Goal: Task Accomplishment & Management: Manage account settings

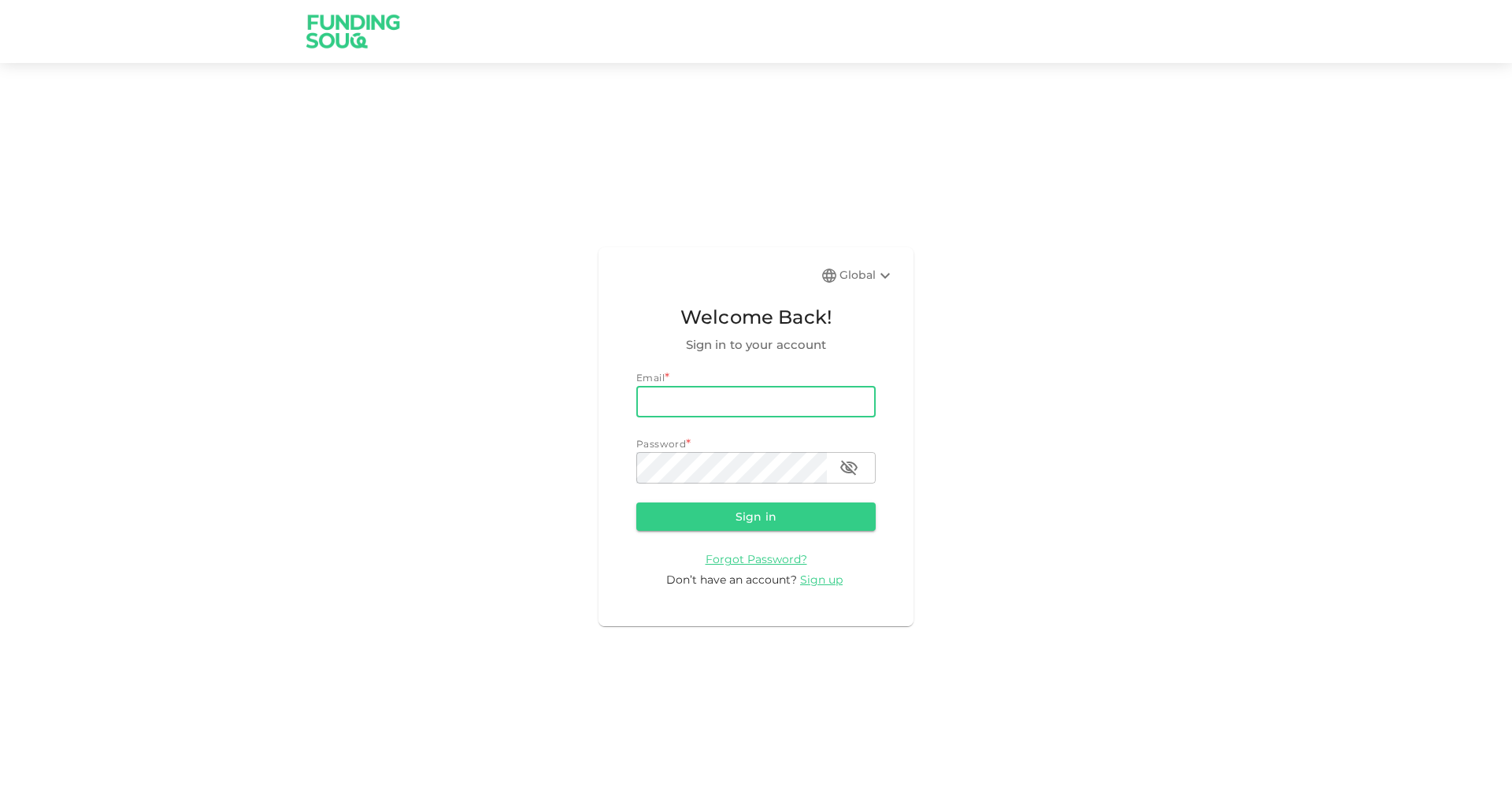
click at [658, 390] on input "email" at bounding box center [755, 401] width 239 height 31
type input "taimoor.ee@gmail.com"
click at [636, 502] on button "Sign in" at bounding box center [755, 516] width 239 height 28
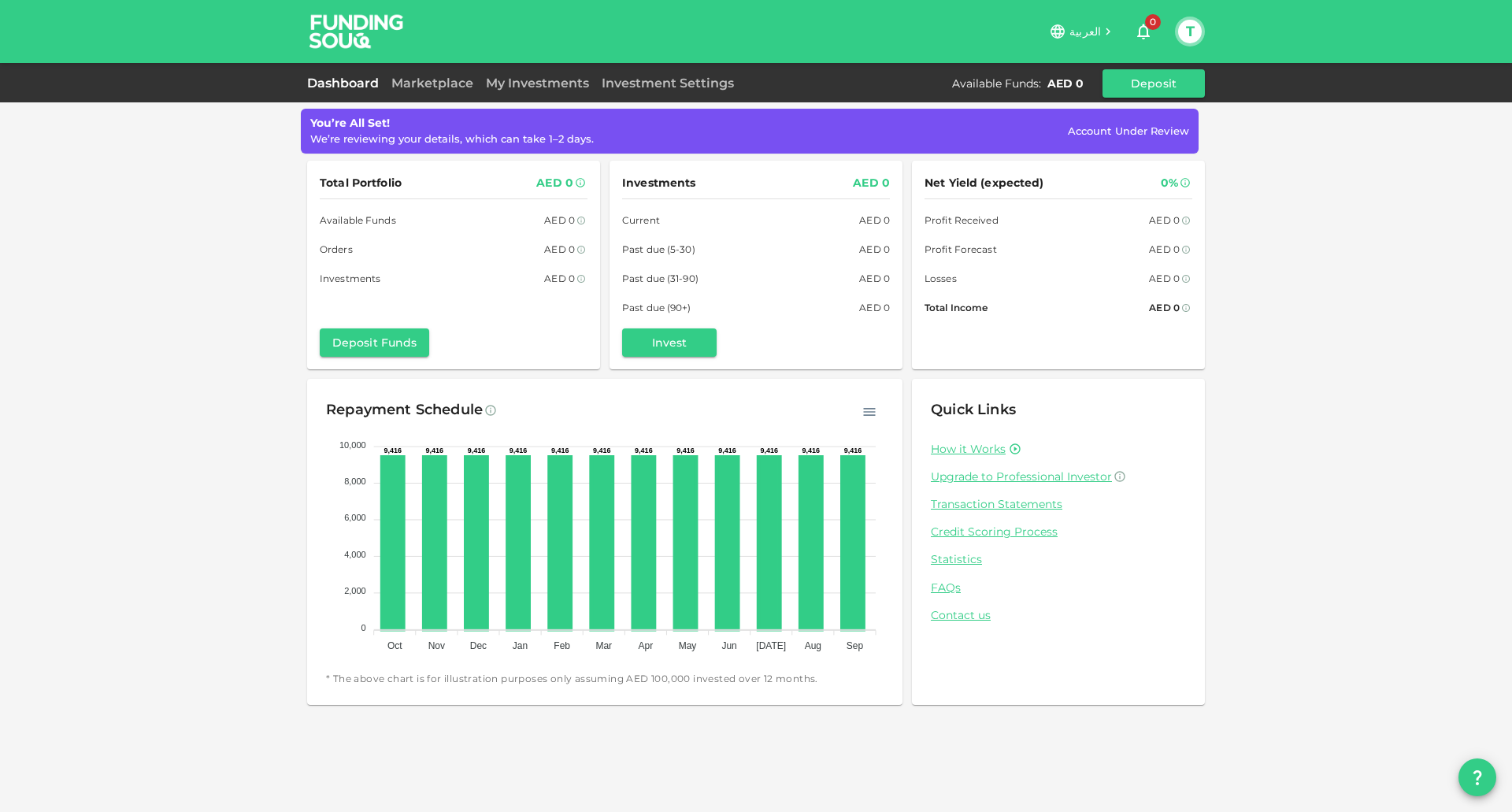
click at [410, 68] on div "Dashboard Marketplace My Investments Investment Settings Available Funds : AED …" at bounding box center [756, 83] width 1512 height 40
click at [432, 84] on link "Marketplace" at bounding box center [432, 83] width 94 height 15
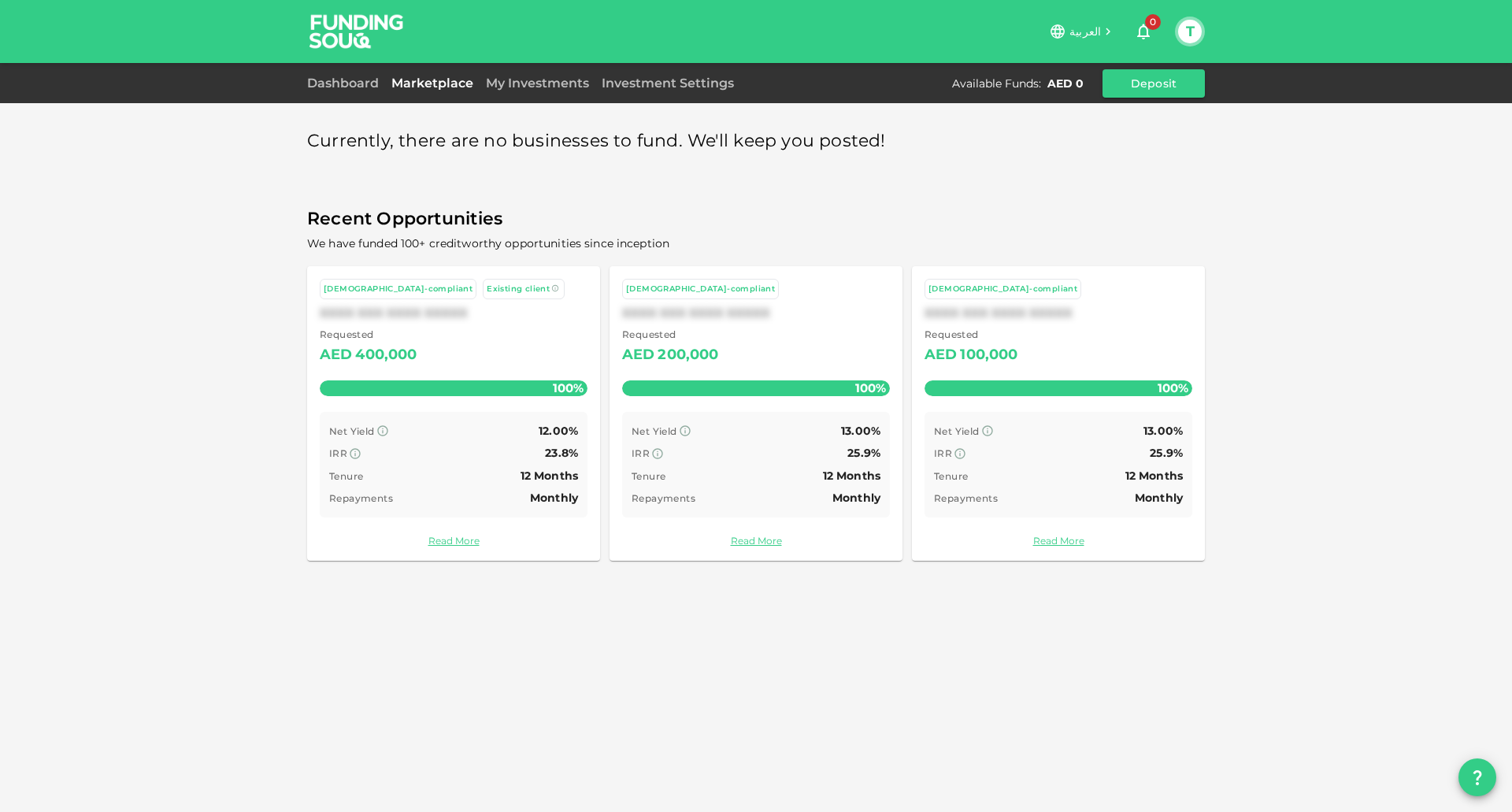
click at [999, 477] on div "Tenure 12 Months" at bounding box center [1058, 476] width 249 height 19
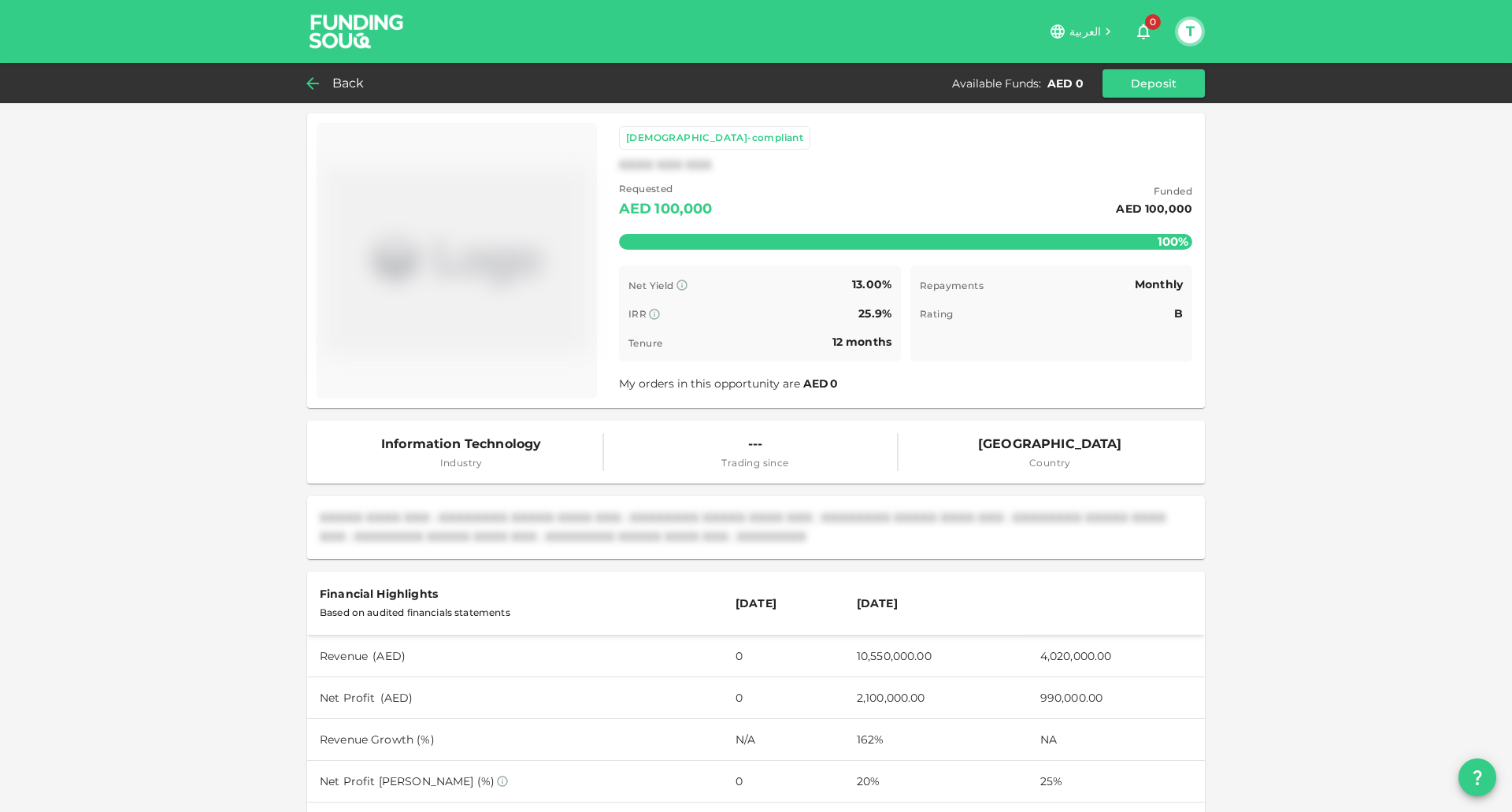
click at [340, 80] on span "Back" at bounding box center [349, 83] width 32 height 22
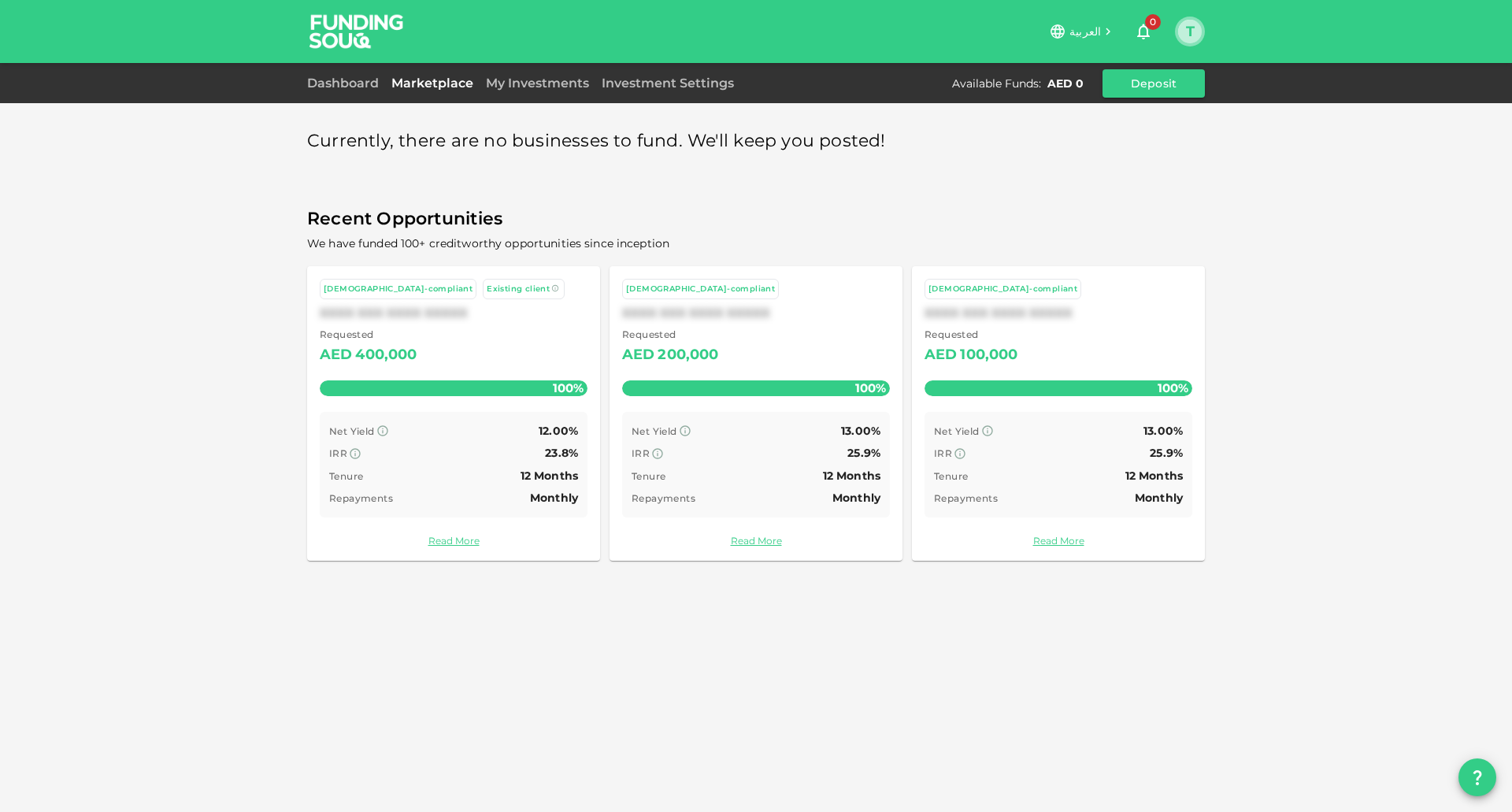
click at [1196, 28] on button "T" at bounding box center [1189, 31] width 23 height 23
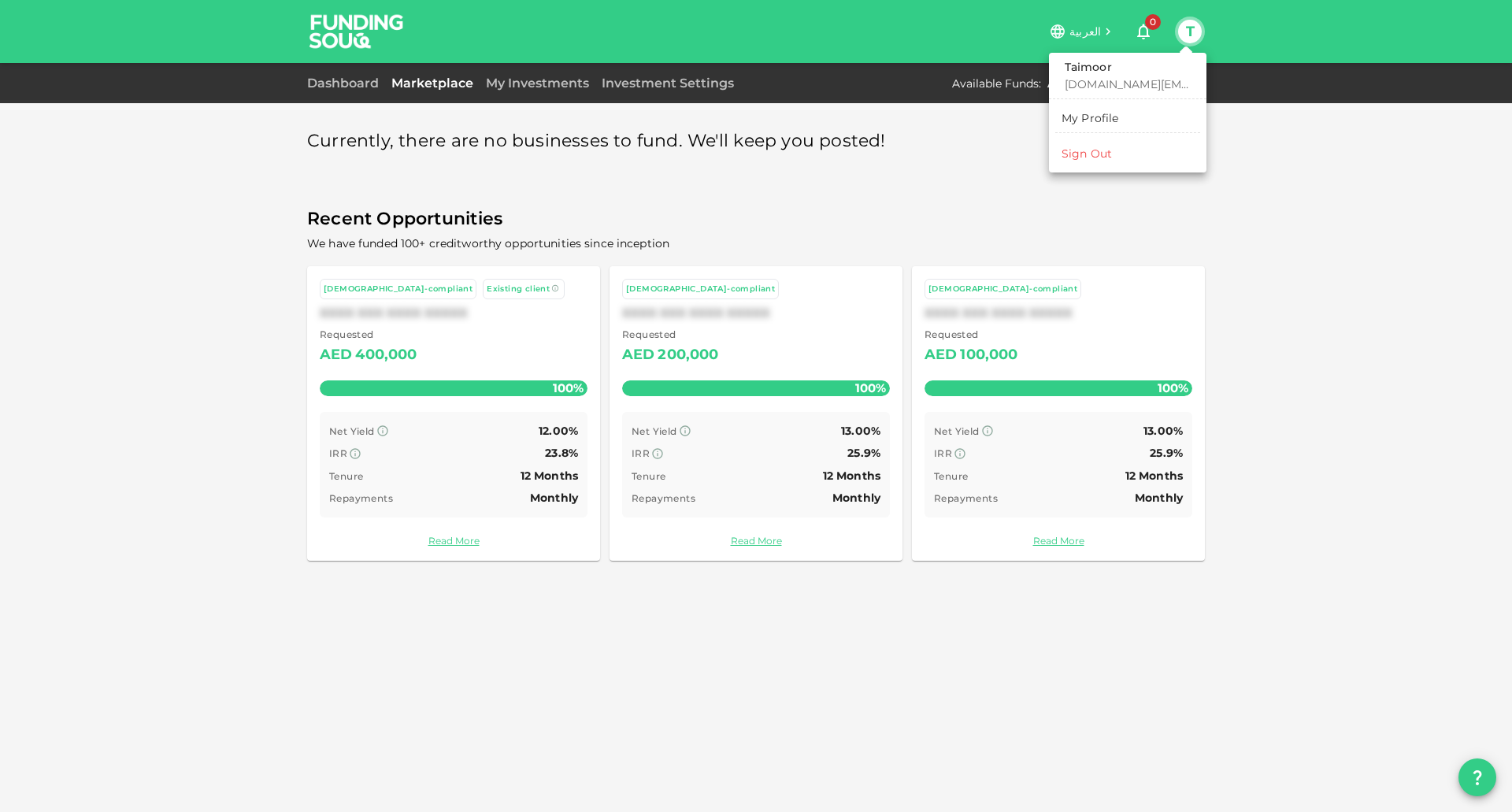
click at [1279, 185] on div at bounding box center [756, 406] width 1512 height 812
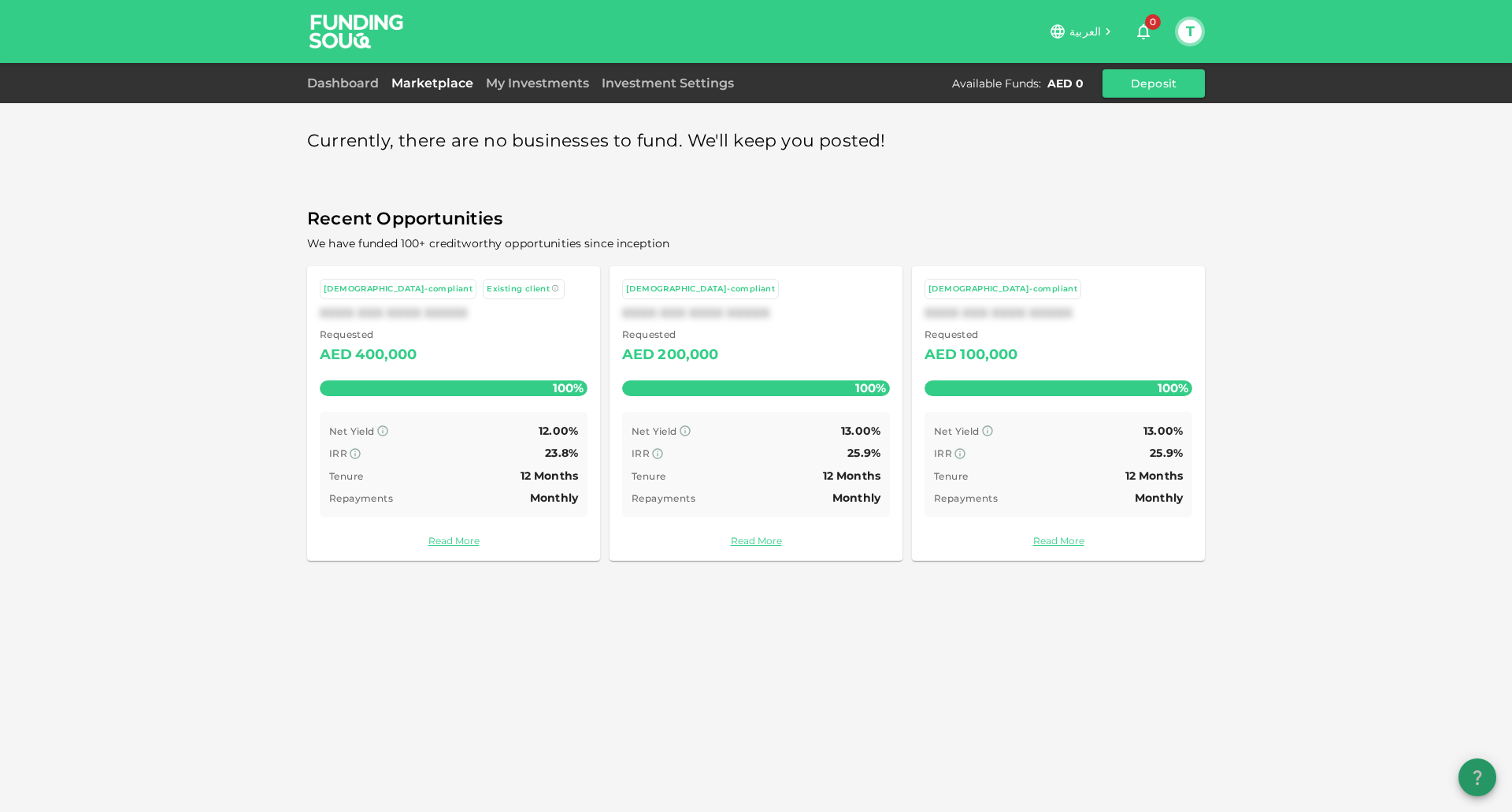
click at [1475, 778] on icon "question" at bounding box center [1477, 777] width 19 height 19
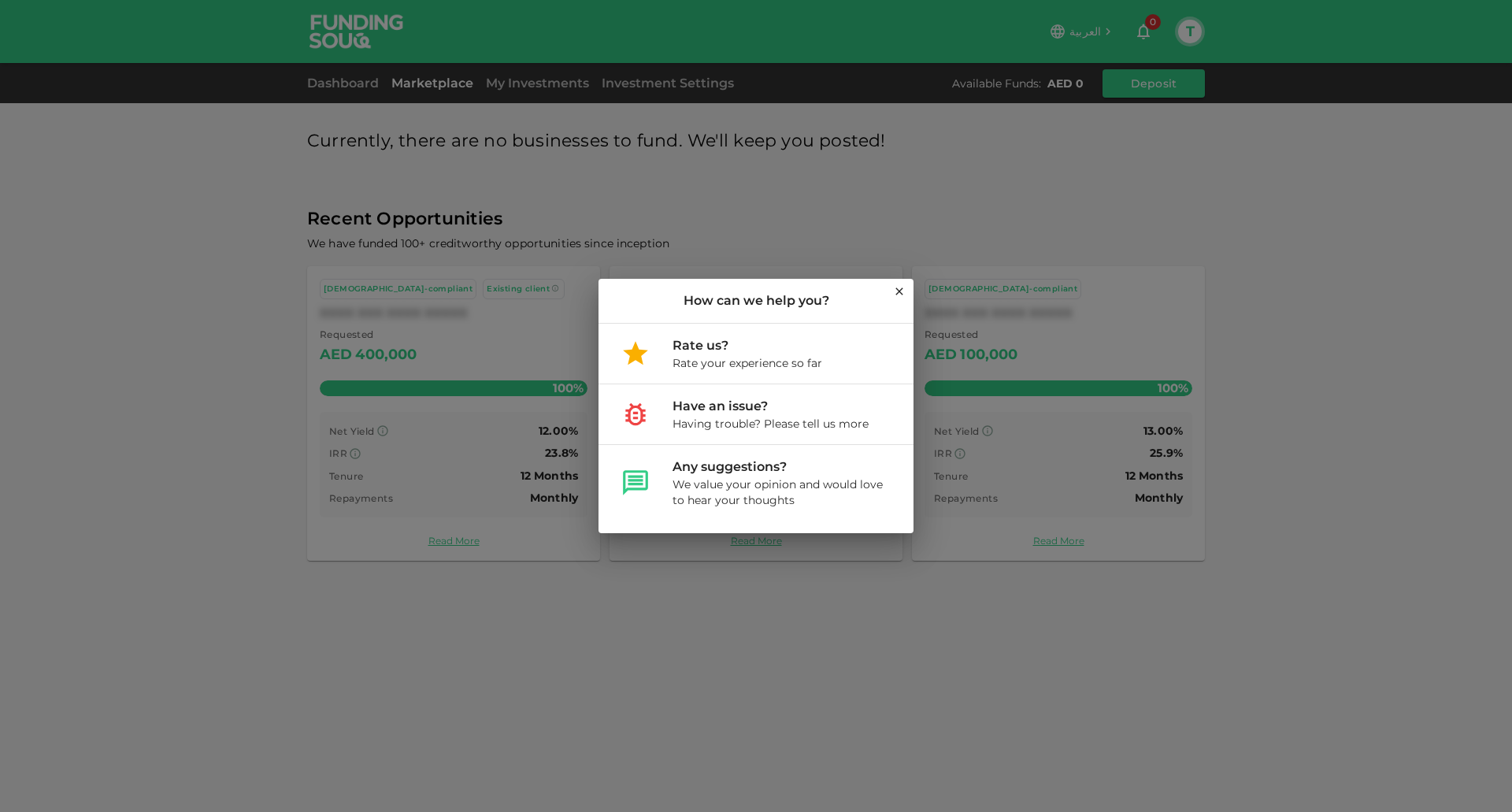
click at [903, 292] on icon at bounding box center [899, 291] width 13 height 13
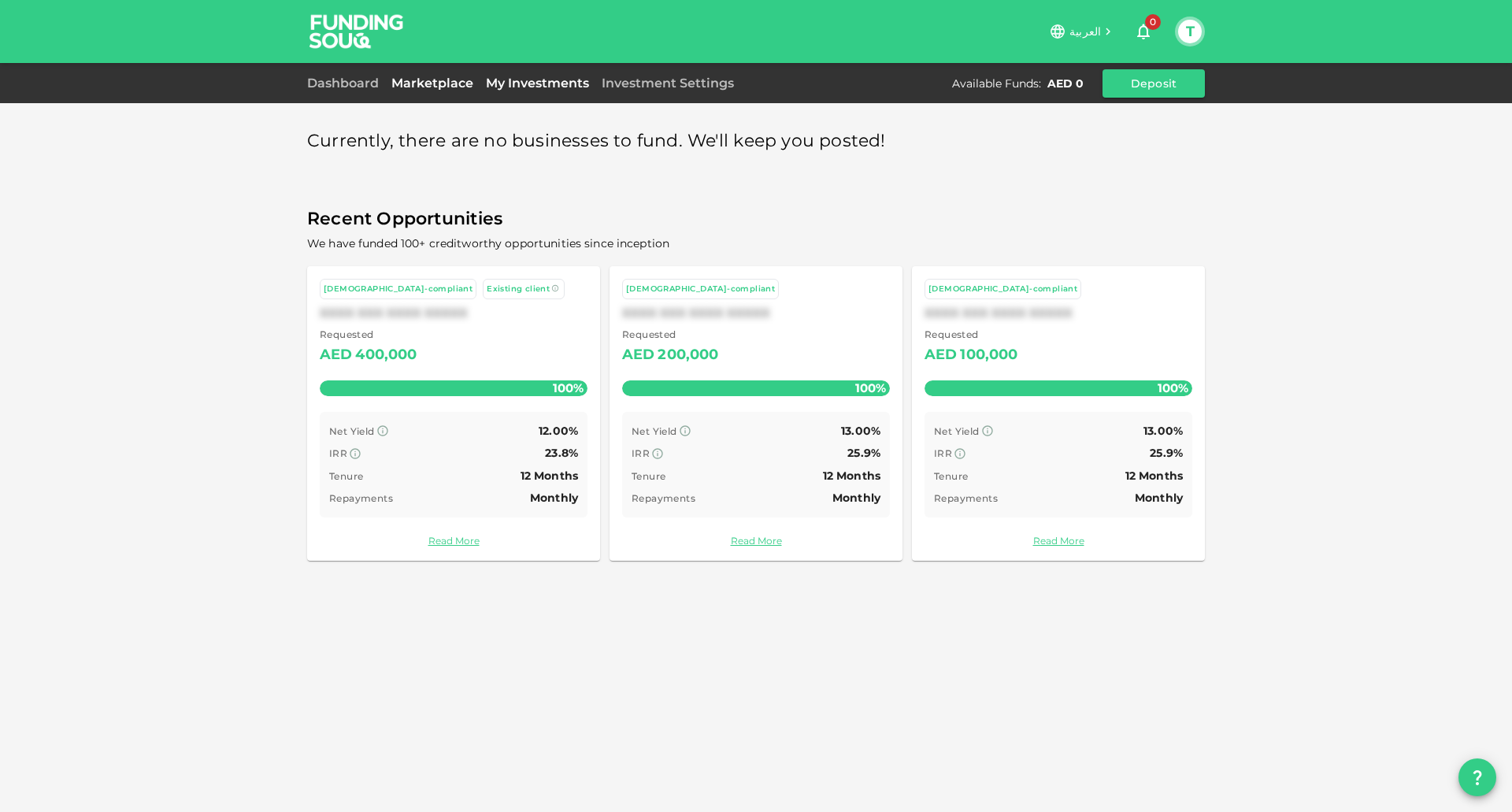
click at [545, 82] on link "My Investments" at bounding box center [538, 83] width 116 height 15
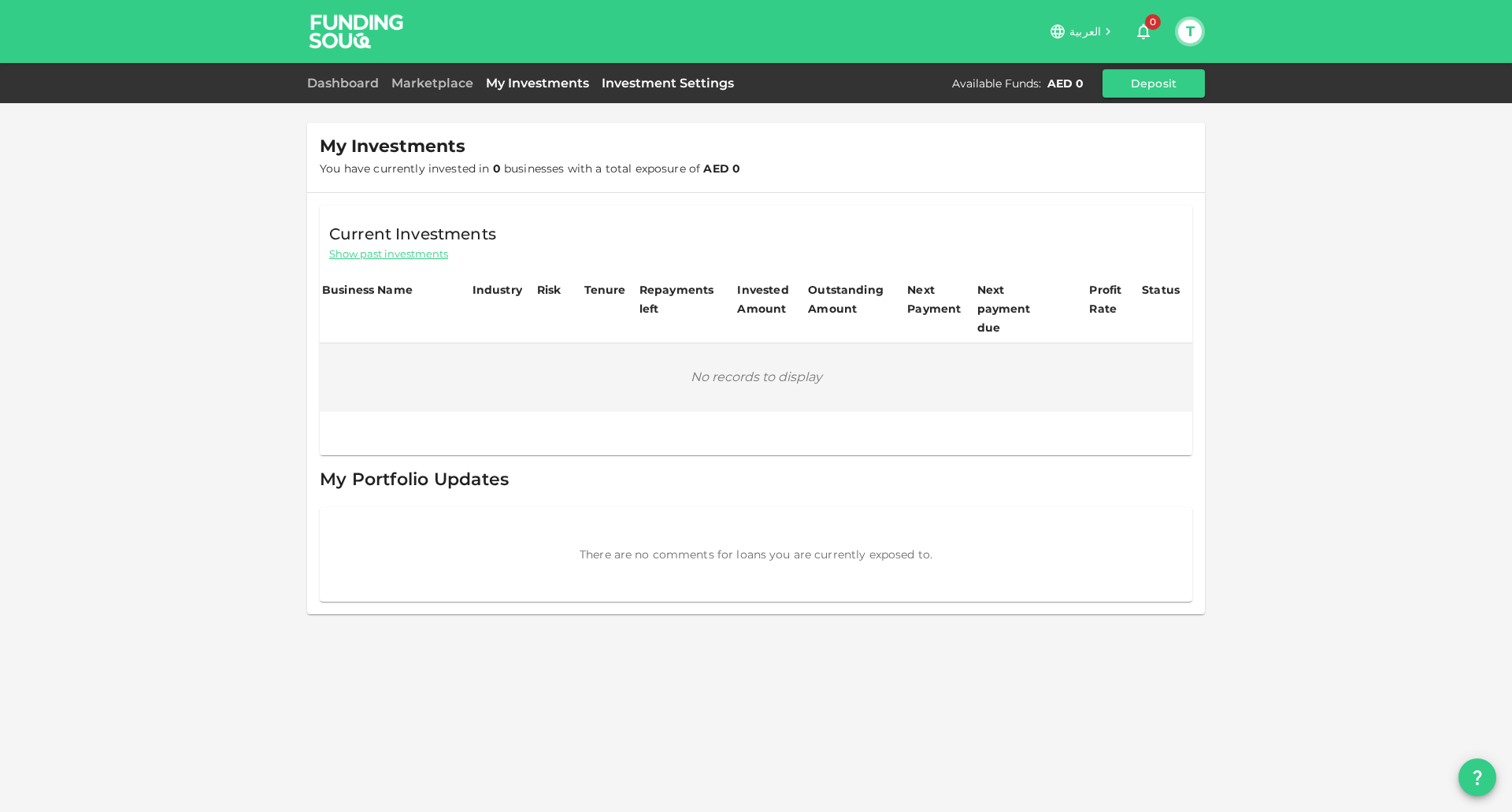
click at [652, 81] on link "Investment Settings" at bounding box center [668, 83] width 145 height 15
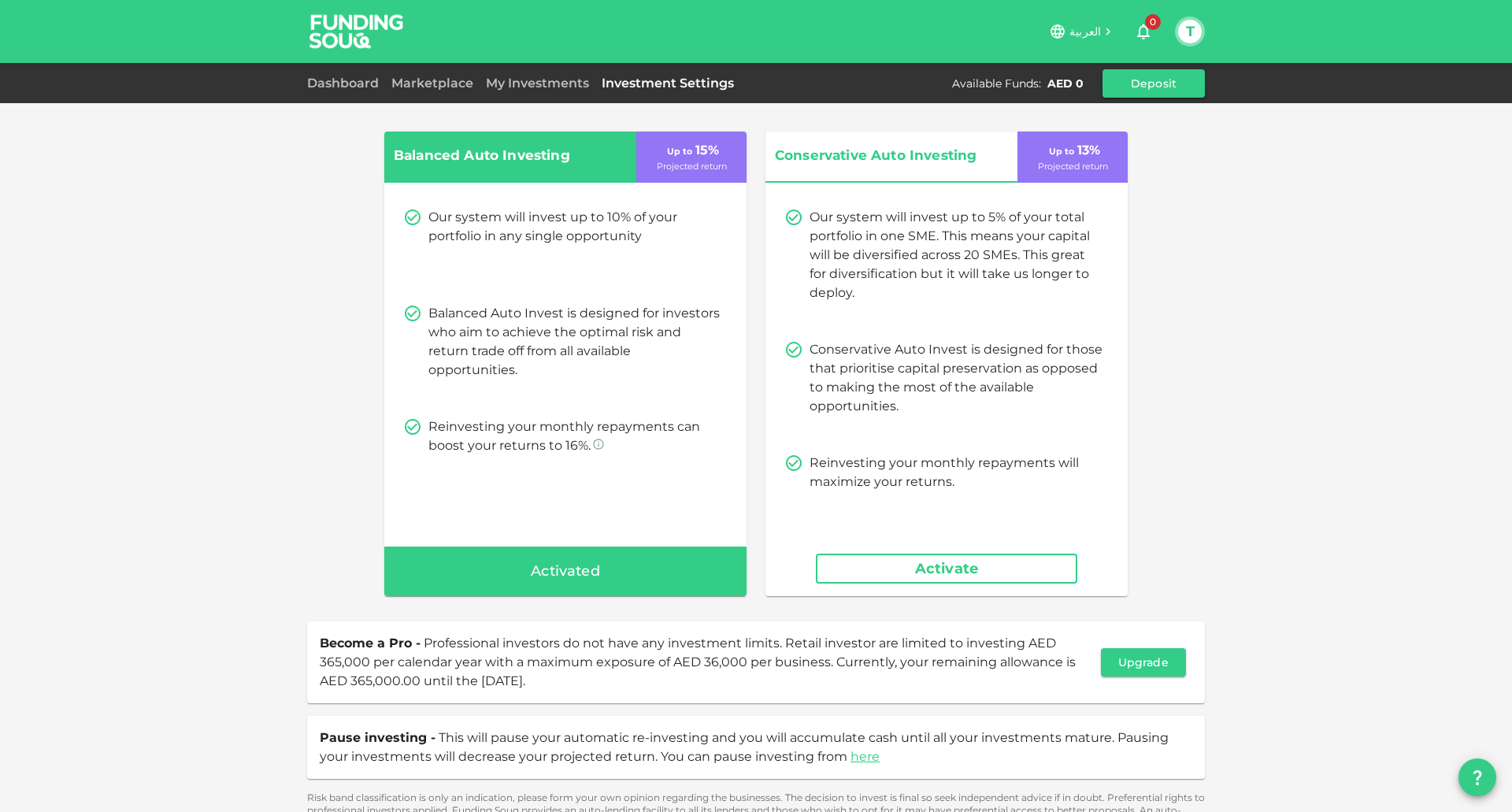
scroll to position [78, 0]
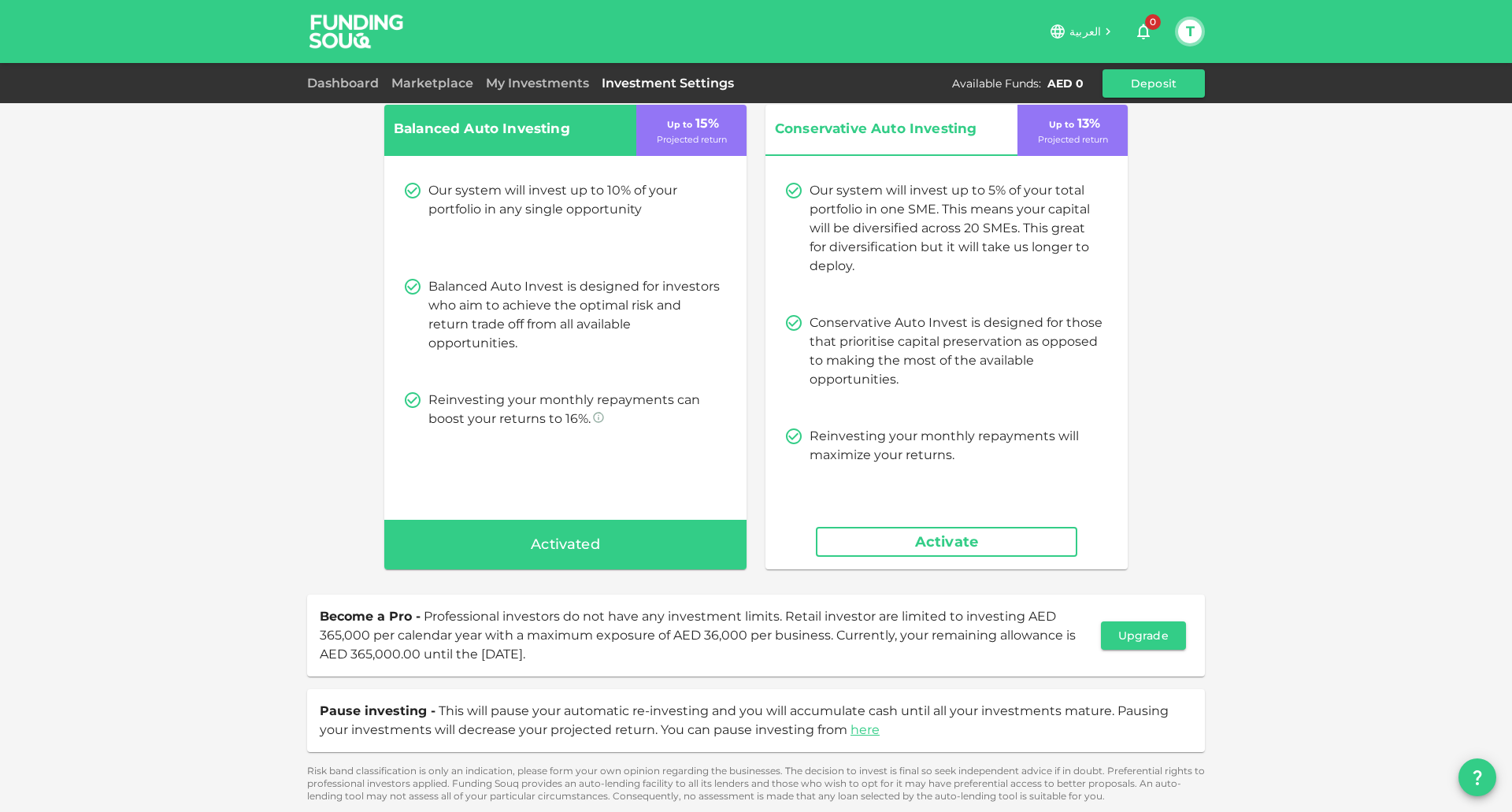
click at [383, 717] on span "Pause investing -" at bounding box center [378, 711] width 116 height 15
click at [851, 731] on link "here" at bounding box center [865, 729] width 29 height 15
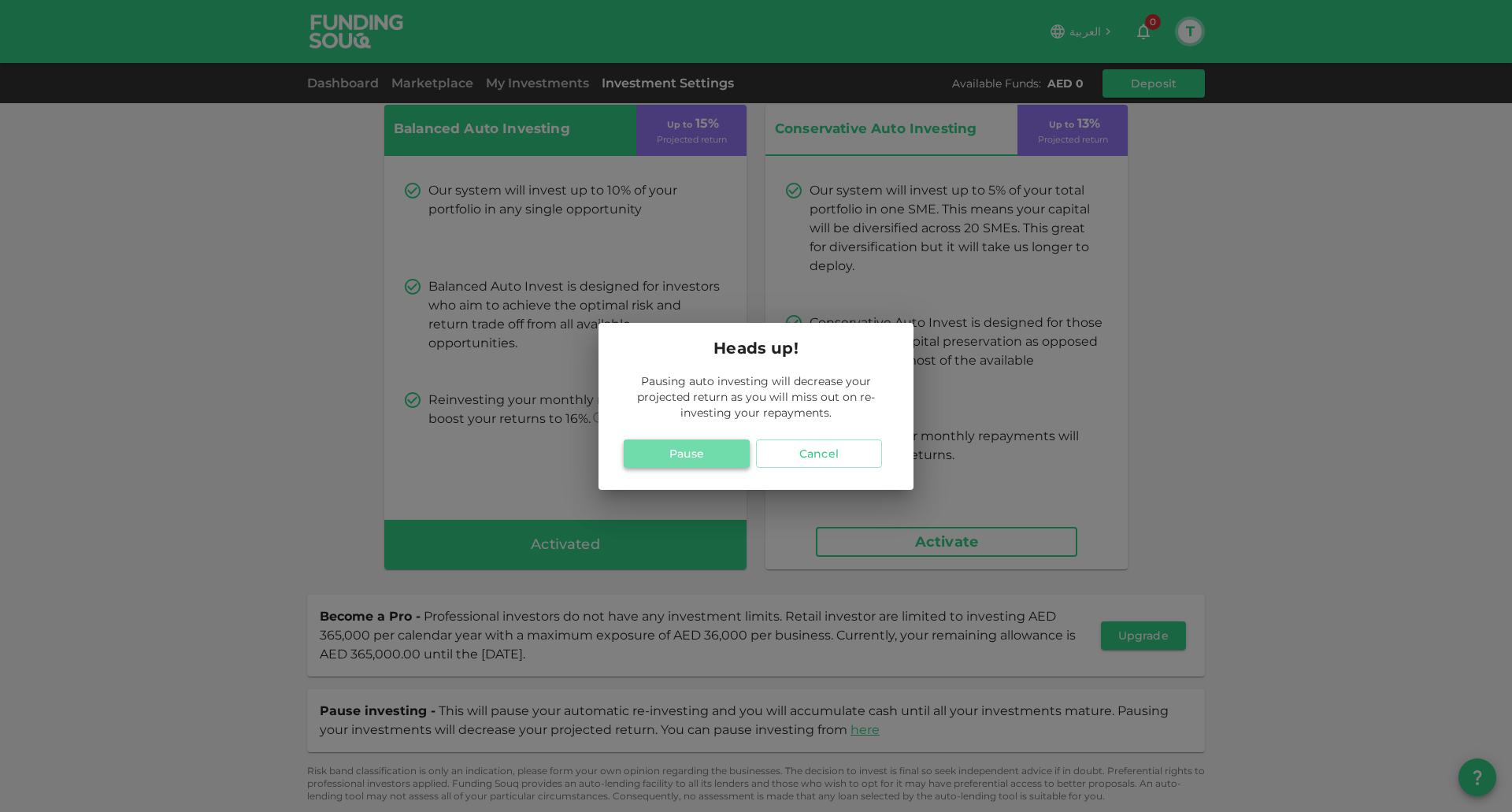
click at [690, 456] on button "Pause" at bounding box center [687, 453] width 126 height 28
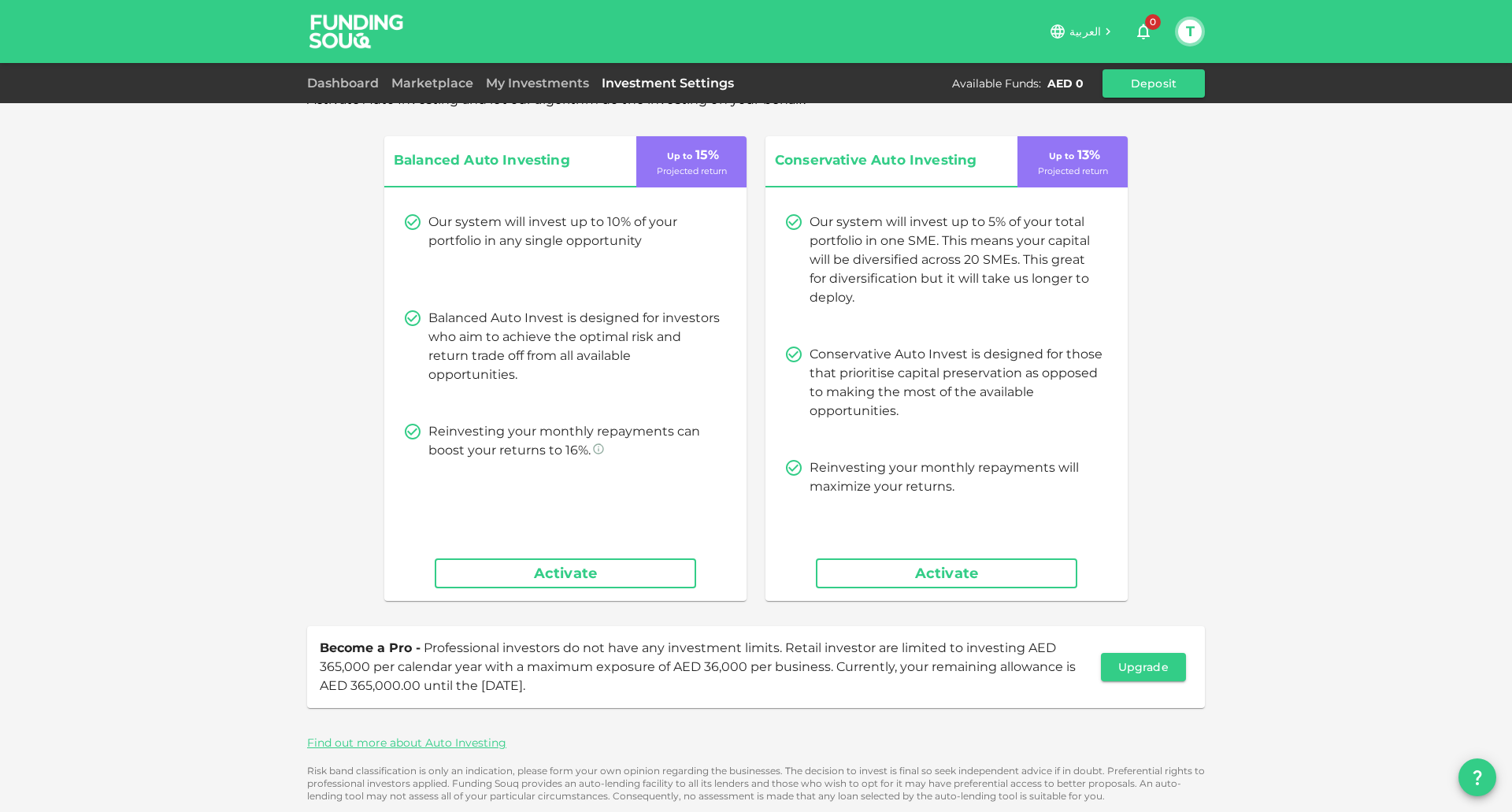
drag, startPoint x: 236, startPoint y: 359, endPoint x: 251, endPoint y: 377, distance: 23.4
click at [237, 361] on div "Activate Auto Investing and let our algorithm do the investing on your behalf. …" at bounding box center [756, 394] width 1512 height 836
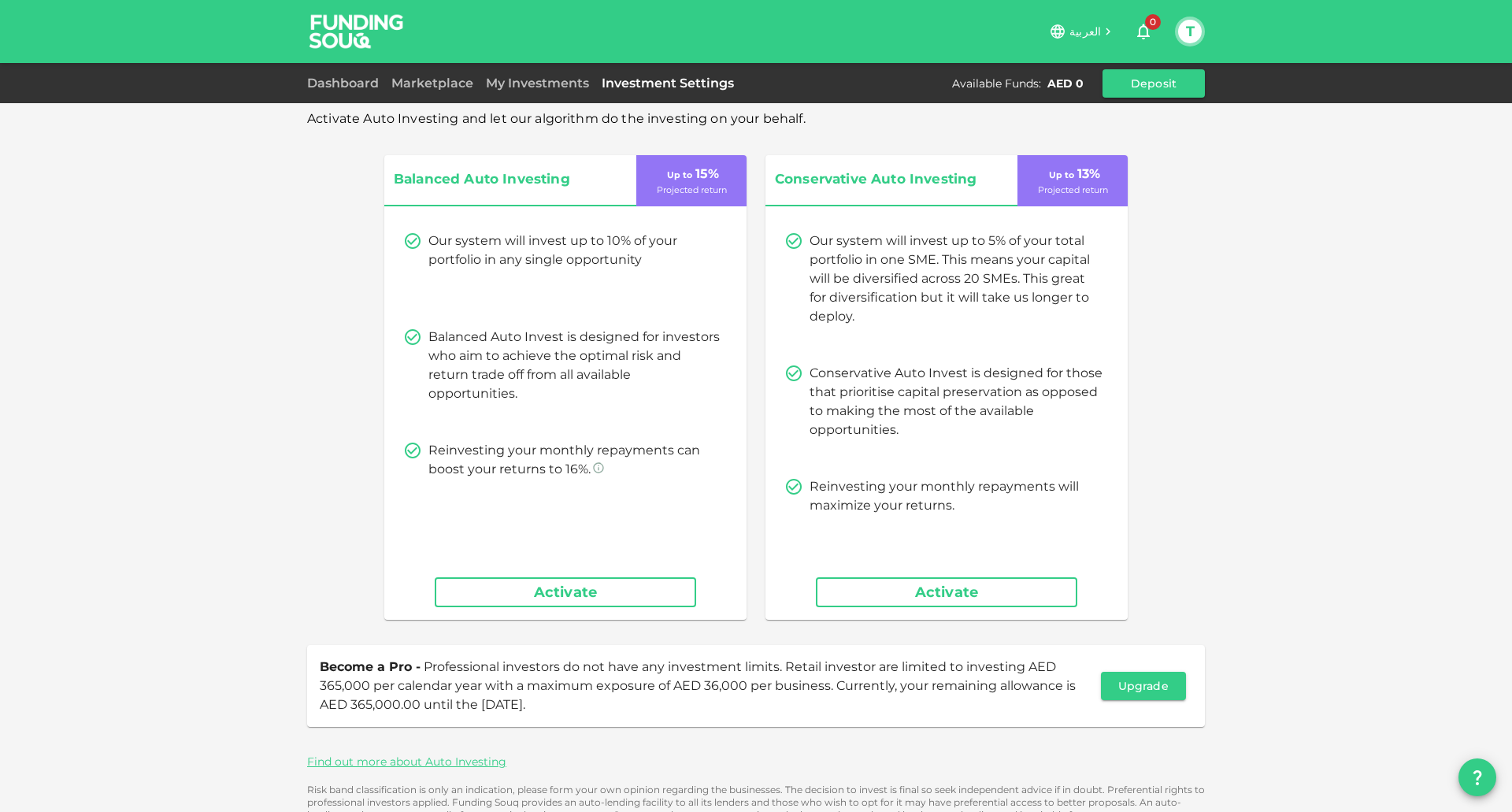
scroll to position [0, 0]
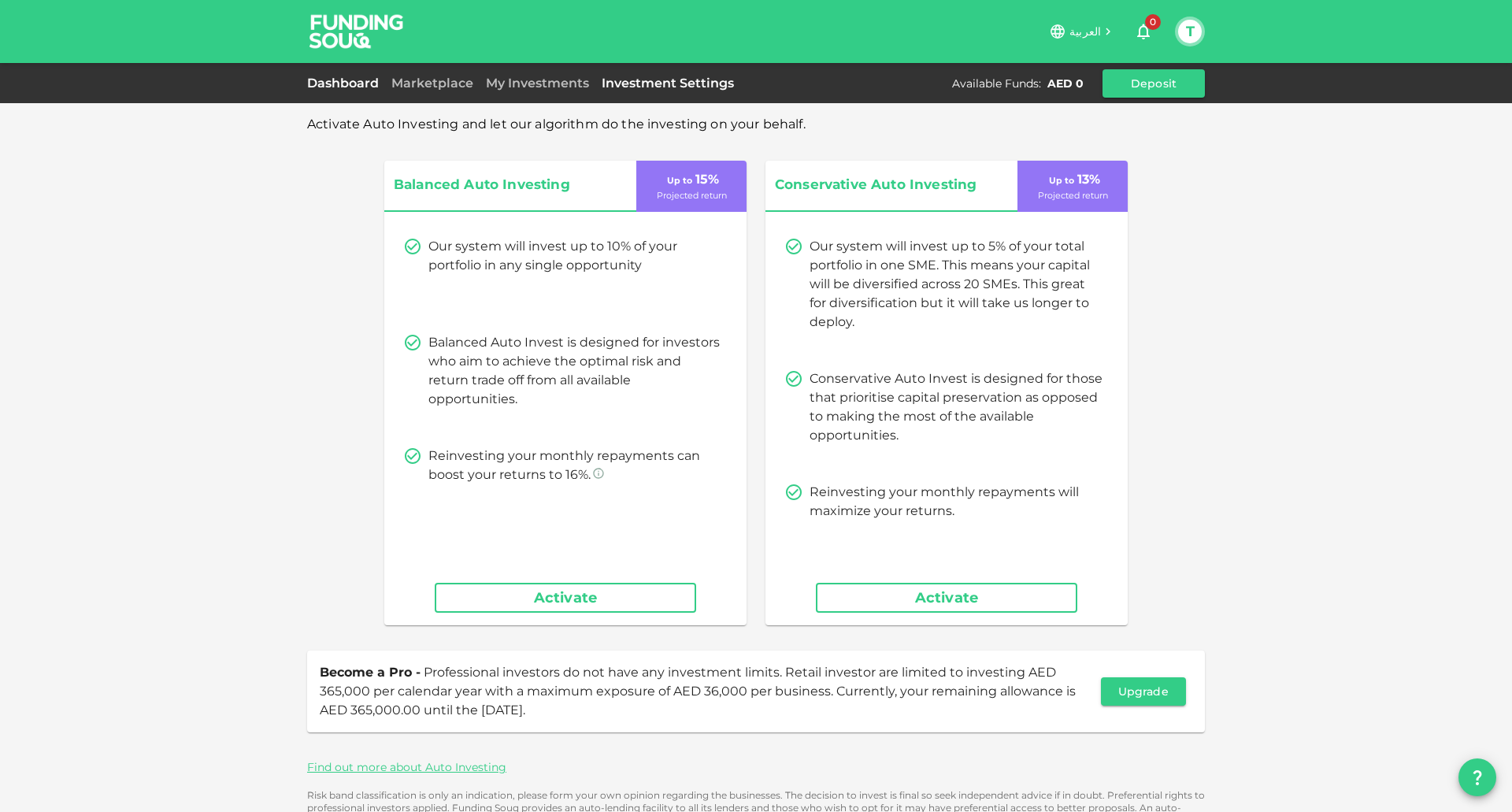
click at [351, 79] on link "Dashboard" at bounding box center [346, 83] width 78 height 15
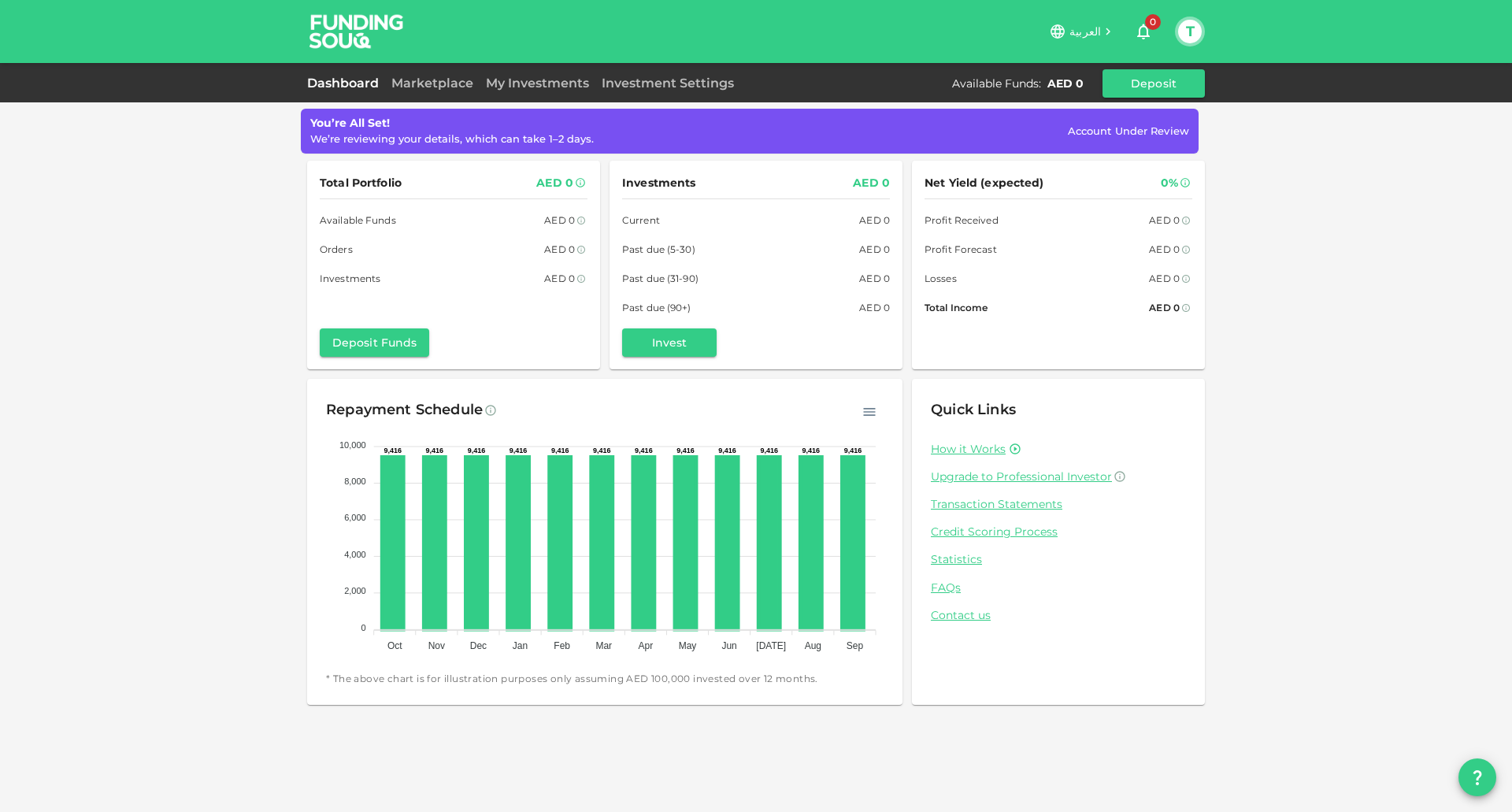
click at [1087, 31] on span "العربية" at bounding box center [1084, 31] width 31 height 14
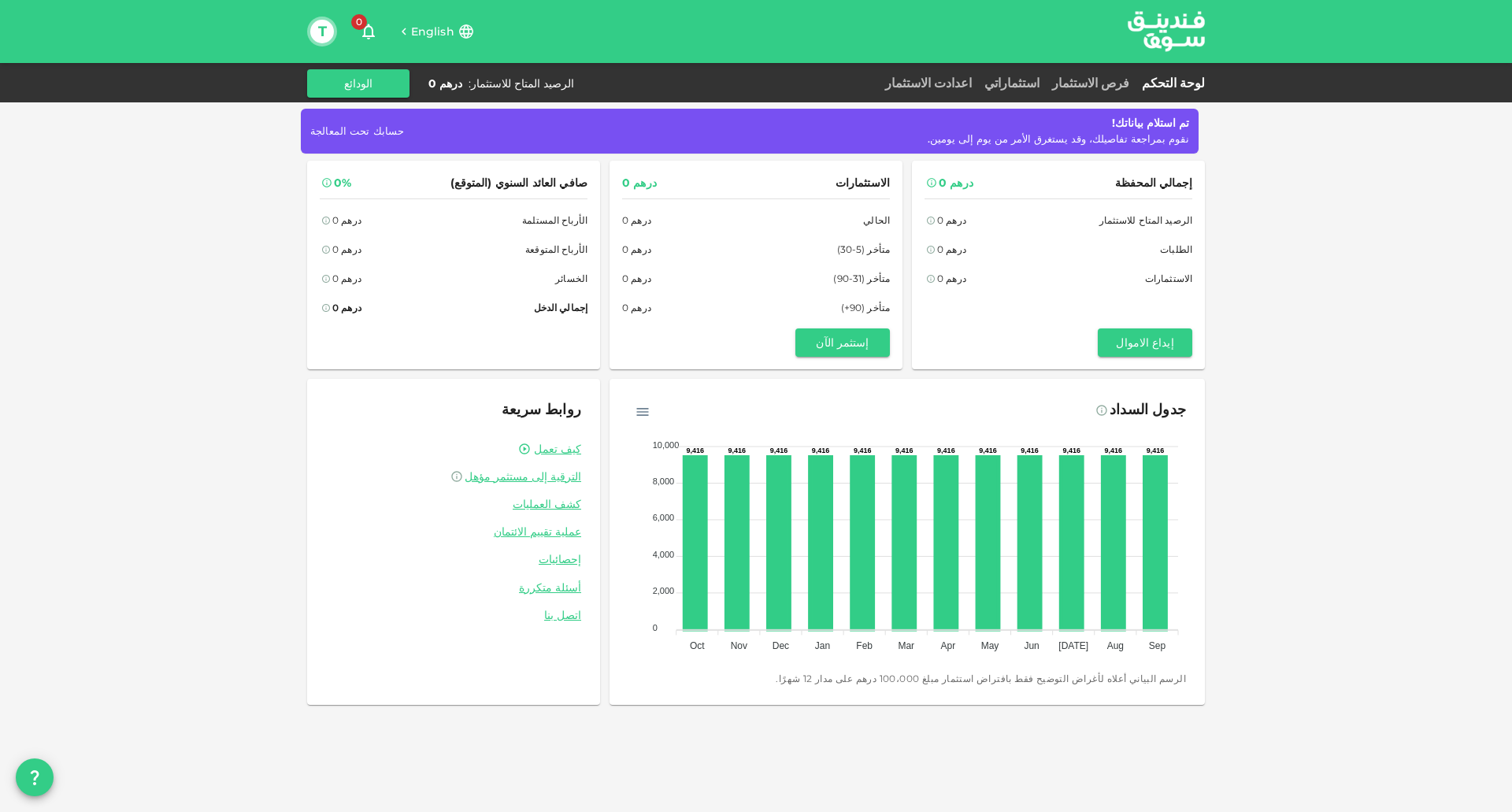
click at [451, 21] on div "English 0 T" at bounding box center [717, 31] width 820 height 31
click at [423, 33] on span "English" at bounding box center [433, 31] width 43 height 14
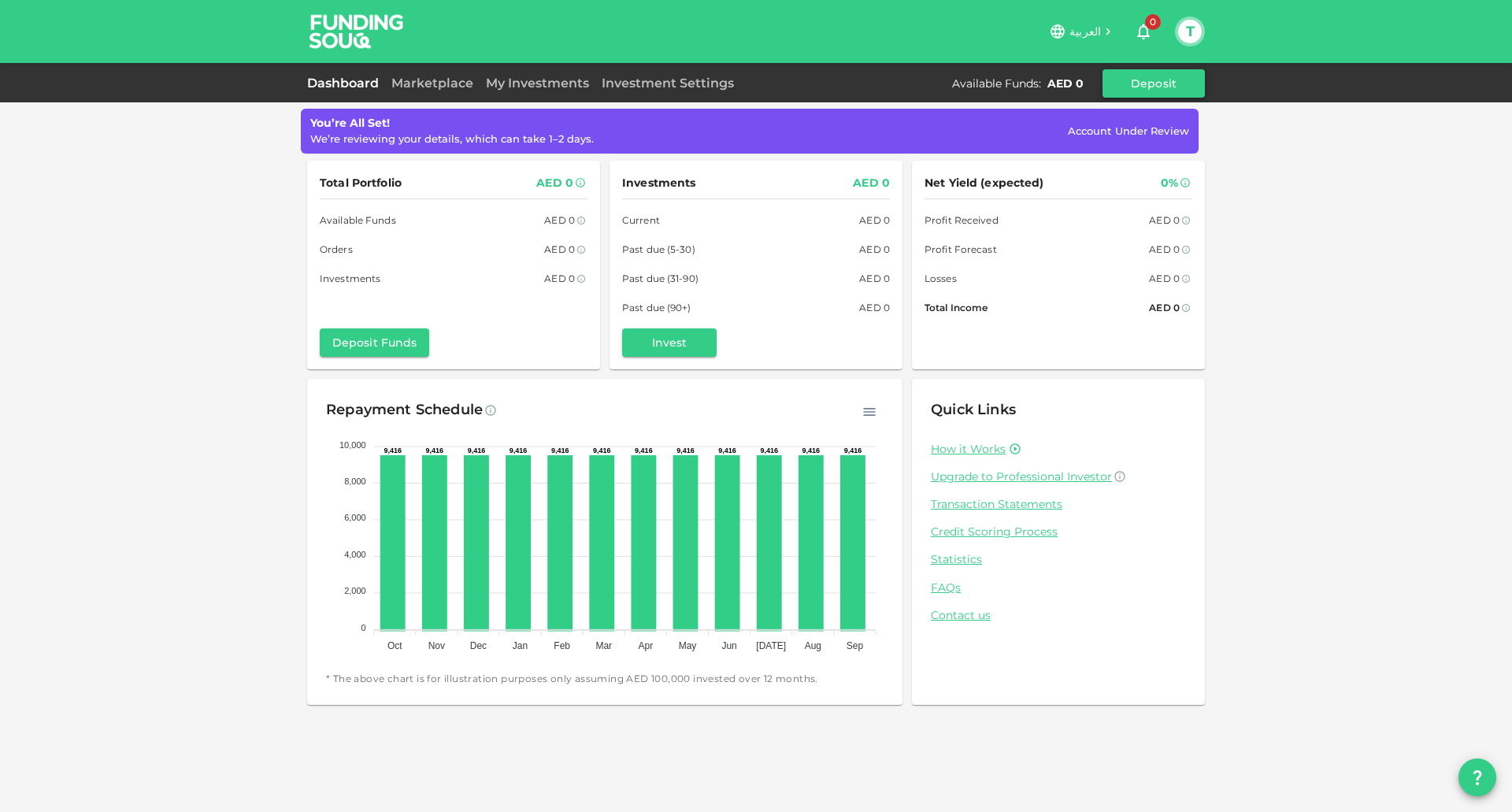
click at [1172, 80] on button "Deposit" at bounding box center [1154, 83] width 102 height 28
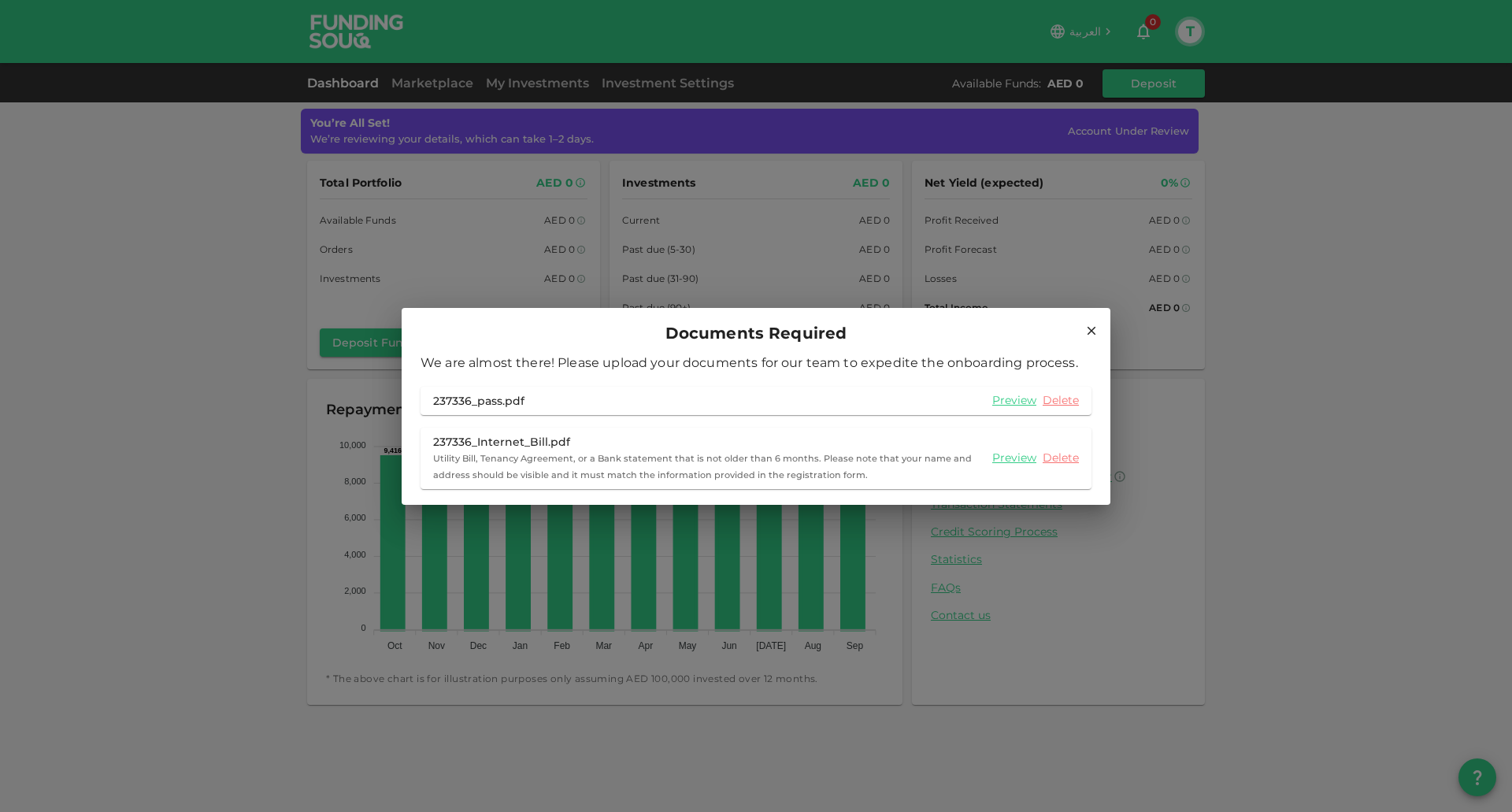
click at [1091, 333] on icon at bounding box center [1092, 331] width 14 height 14
